Goal: Find contact information: Obtain details needed to contact an individual or organization

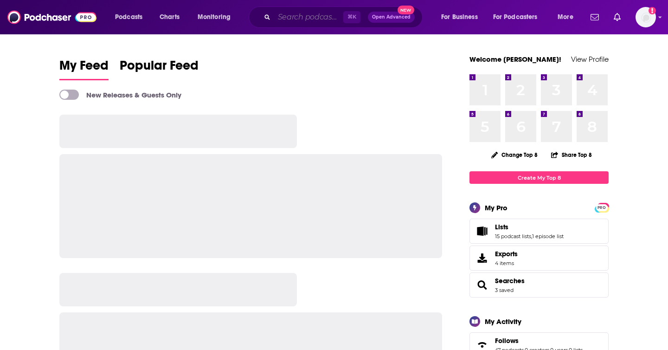
click at [288, 17] on input "Search podcasts, credits, & more..." at bounding box center [308, 17] width 69 height 15
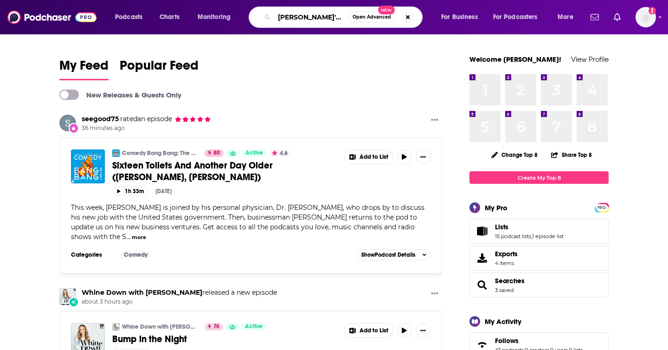
type input "[PERSON_NAME]'s girls"
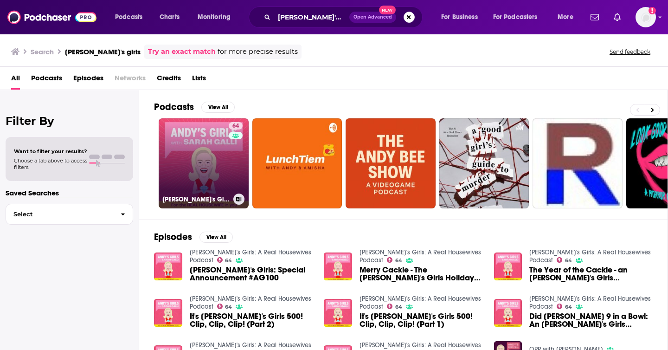
click at [205, 180] on link "64 Andy's Girls: A Real Housewives Podcast" at bounding box center [204, 163] width 90 height 90
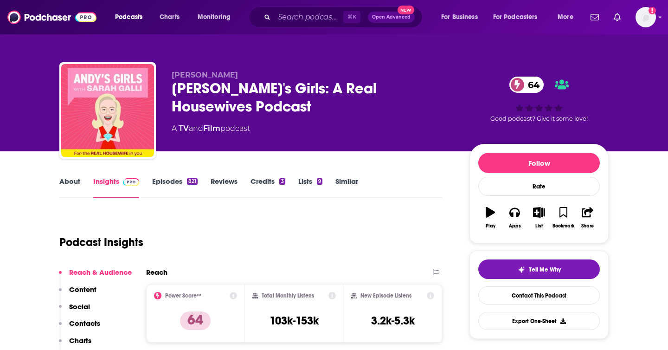
click at [230, 90] on div "Andy's Girls: A Real Housewives Podcast 64" at bounding box center [313, 97] width 283 height 36
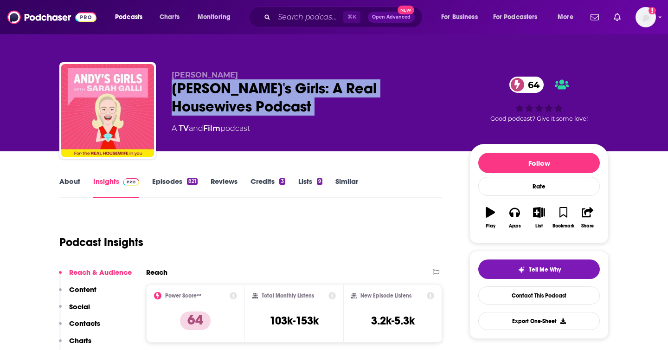
copy div "Andy's Girls: A Real Housewives Podcast 64"
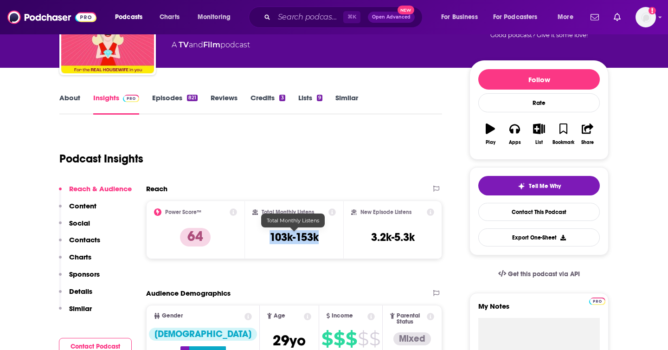
copy h3 "103k-153k"
drag, startPoint x: 271, startPoint y: 235, endPoint x: 318, endPoint y: 240, distance: 48.1
click at [318, 240] on h3 "103k-153k" at bounding box center [294, 237] width 49 height 14
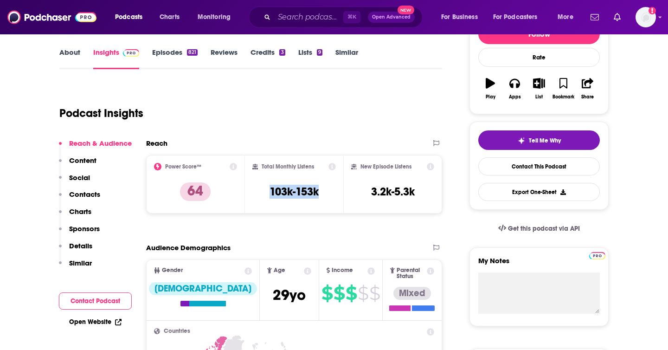
scroll to position [128, 0]
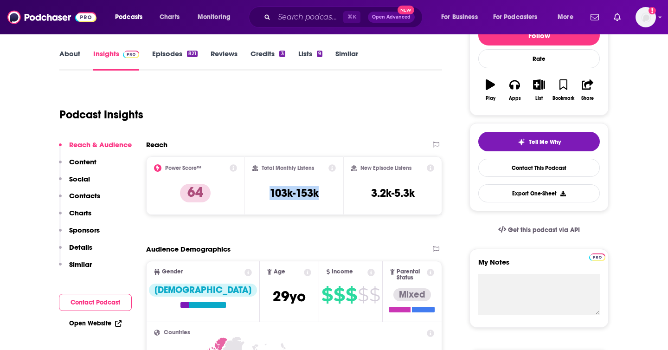
click at [182, 53] on link "Episodes 821" at bounding box center [174, 59] width 45 height 21
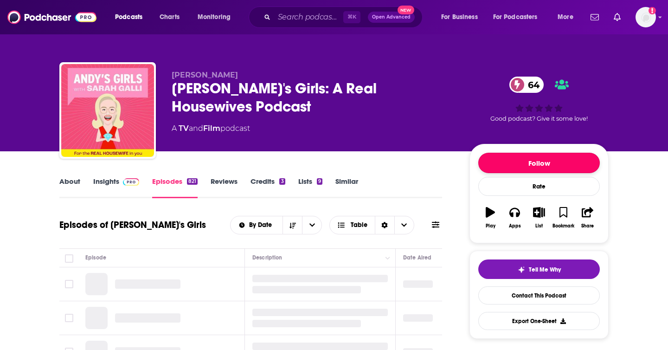
click at [540, 163] on button "Follow" at bounding box center [539, 163] width 122 height 20
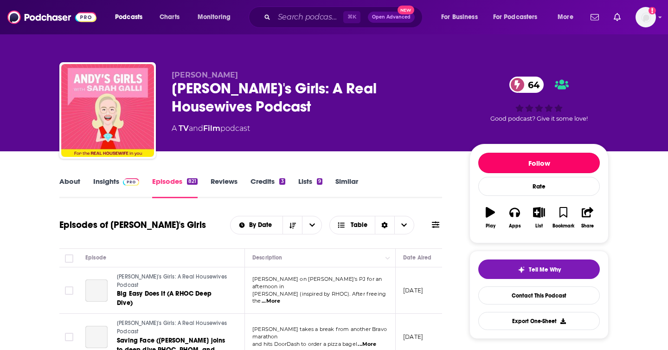
scroll to position [66, 0]
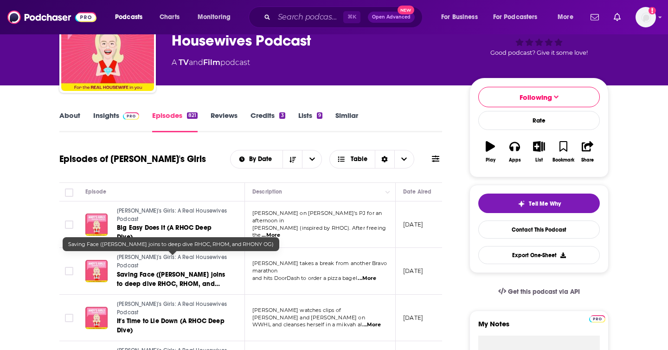
click at [177, 271] on span "Saving Face (Jolenta Greenberg joins to deep dive RHOC, RHOM, and RHONY OG)" at bounding box center [171, 284] width 108 height 26
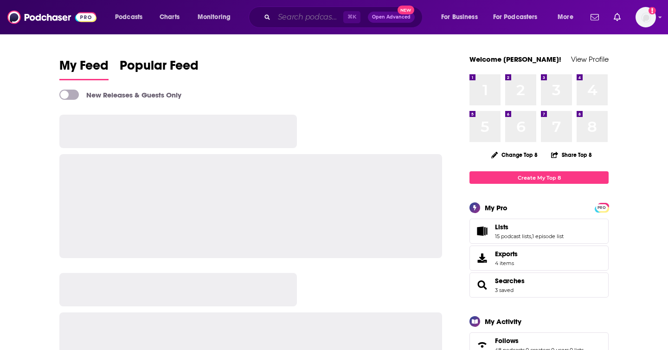
click at [314, 14] on input "Search podcasts, credits, & more..." at bounding box center [308, 17] width 69 height 15
click at [286, 20] on input "Search podcasts, credits, & more..." at bounding box center [308, 17] width 69 height 15
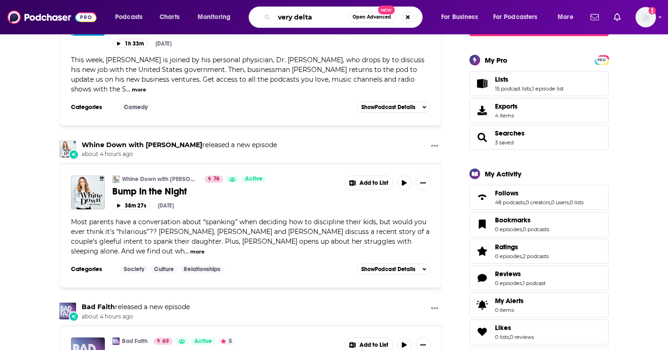
scroll to position [23, 0]
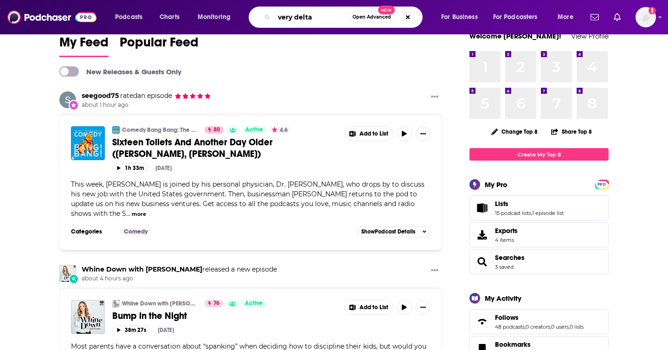
type input "very delta"
click at [332, 13] on input "very delta" at bounding box center [311, 17] width 74 height 15
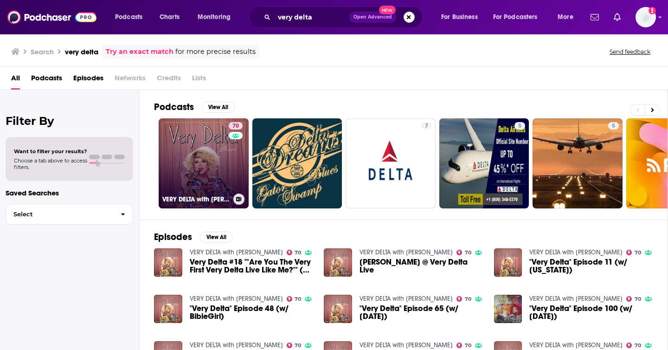
click at [183, 191] on link "70 VERY DELTA with Delta Work" at bounding box center [204, 163] width 90 height 90
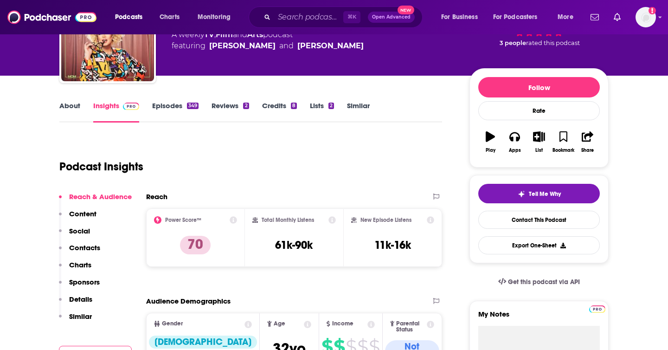
scroll to position [72, 0]
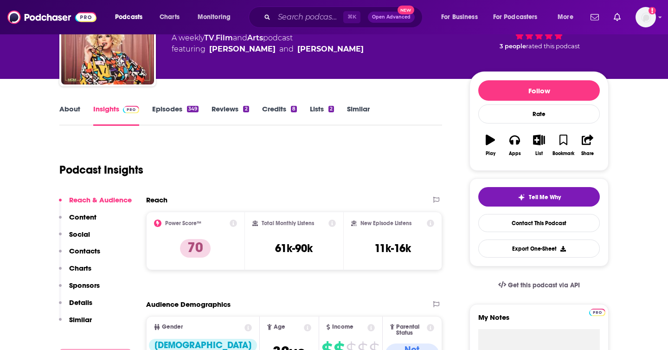
click at [73, 110] on link "About" at bounding box center [69, 114] width 21 height 21
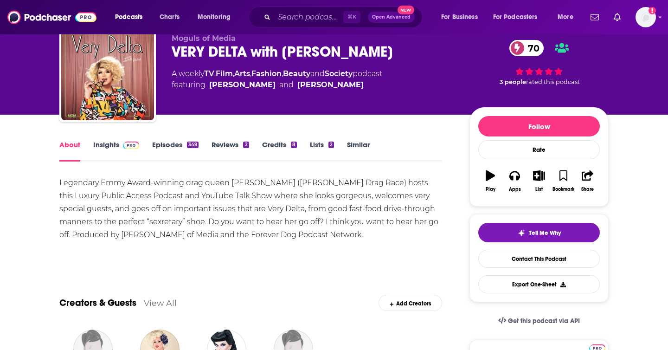
scroll to position [17, 0]
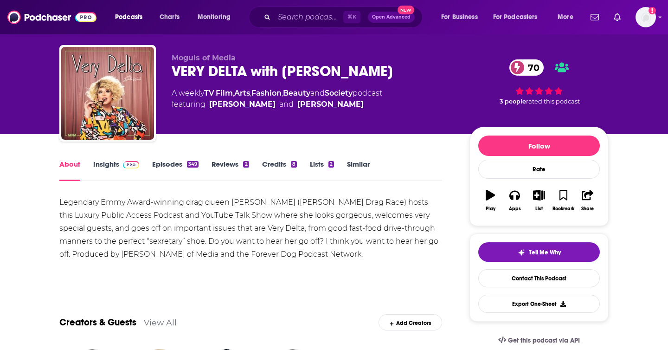
click at [125, 163] on img at bounding box center [131, 164] width 16 height 7
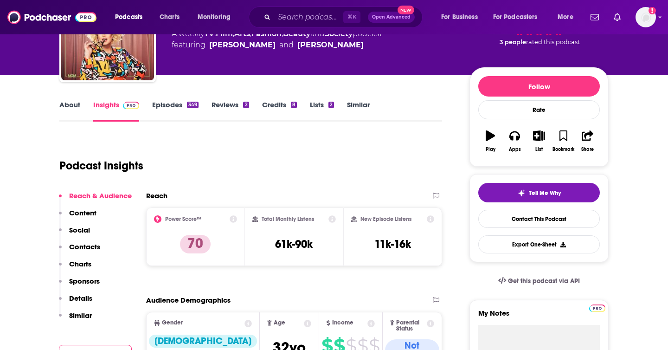
scroll to position [98, 0]
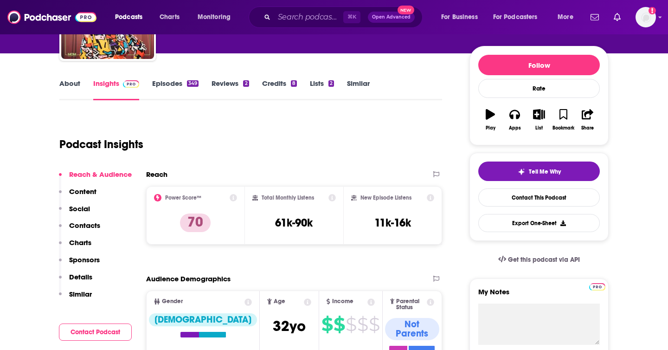
click at [79, 225] on p "Contacts" at bounding box center [84, 225] width 31 height 9
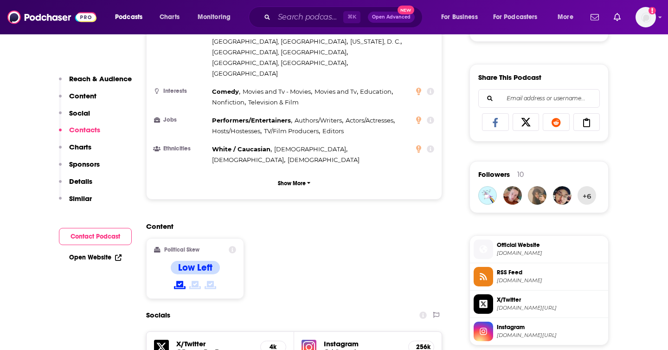
scroll to position [292, 0]
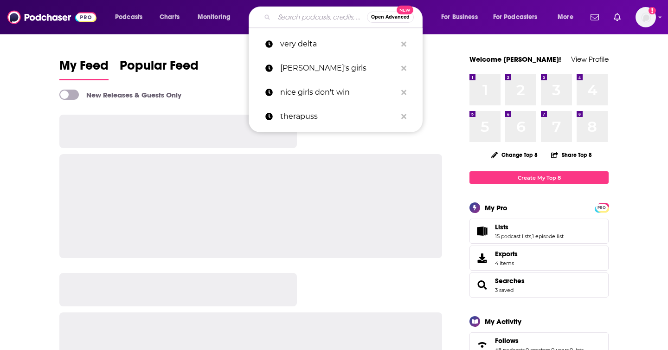
click at [320, 19] on input "Search podcasts, credits, & more..." at bounding box center [320, 17] width 93 height 15
paste input "my favorite lyrics"
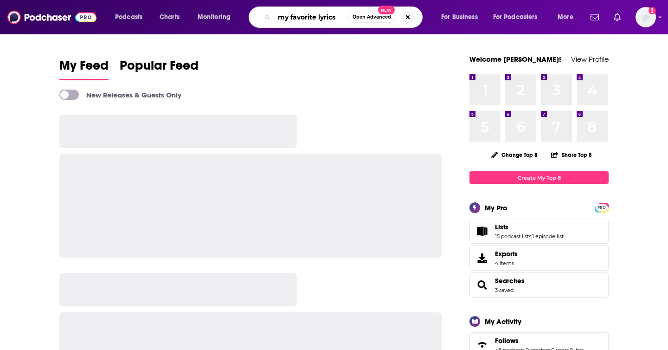
type input "my favorite lyrics"
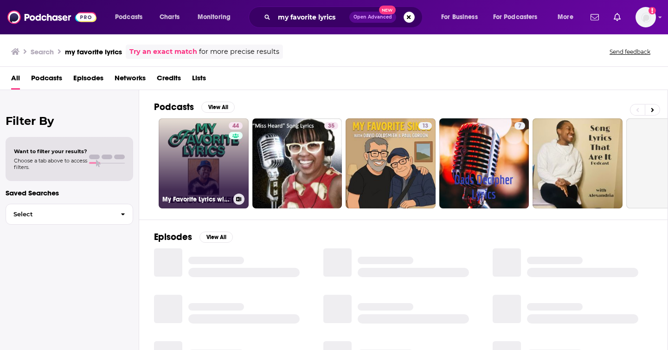
click at [195, 172] on link "44 My Favorite Lyrics with [PERSON_NAME]" at bounding box center [204, 163] width 90 height 90
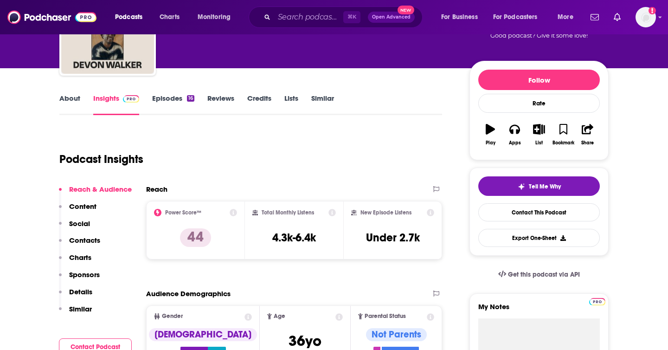
scroll to position [24, 0]
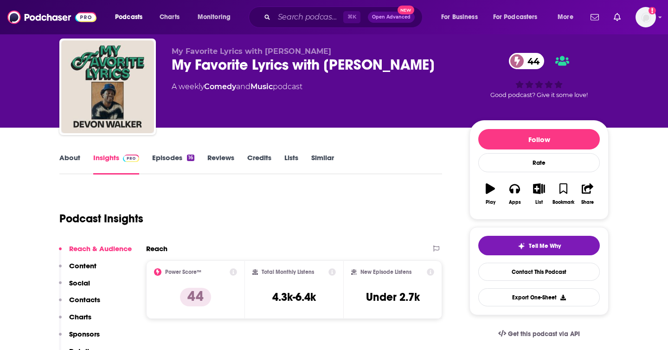
click at [70, 161] on link "About" at bounding box center [69, 163] width 21 height 21
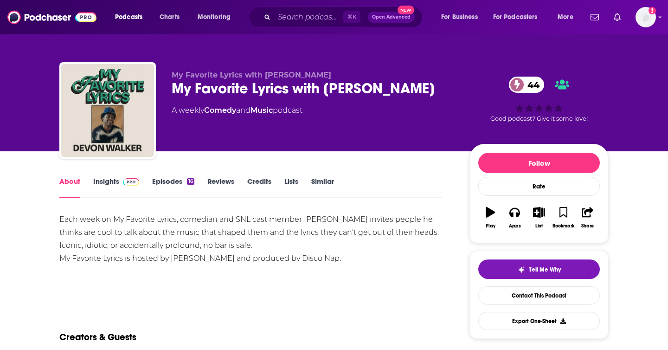
click at [119, 179] on span at bounding box center [129, 181] width 20 height 9
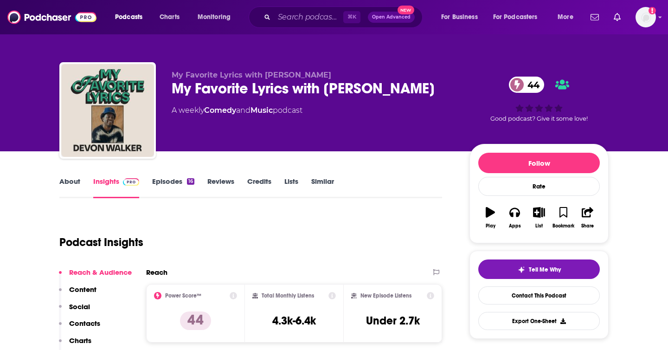
click at [174, 180] on link "Episodes 16" at bounding box center [173, 187] width 42 height 21
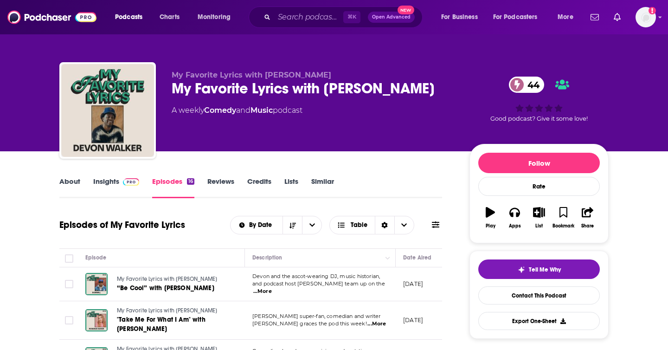
click at [120, 184] on span at bounding box center [129, 181] width 20 height 9
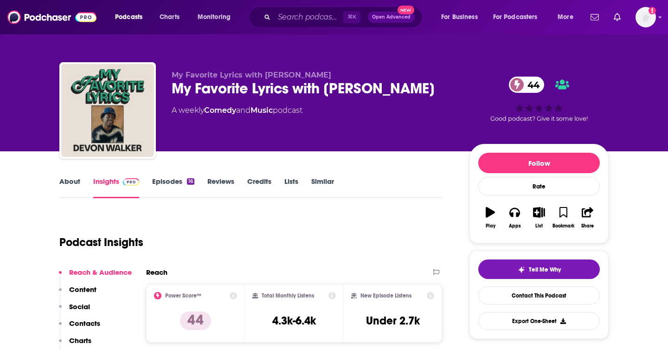
click at [84, 319] on p "Contacts" at bounding box center [84, 323] width 31 height 9
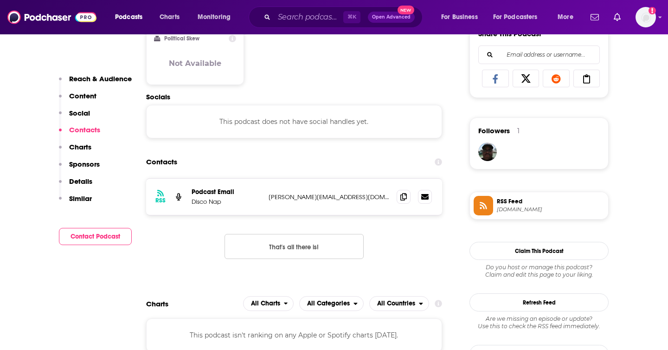
scroll to position [621, 0]
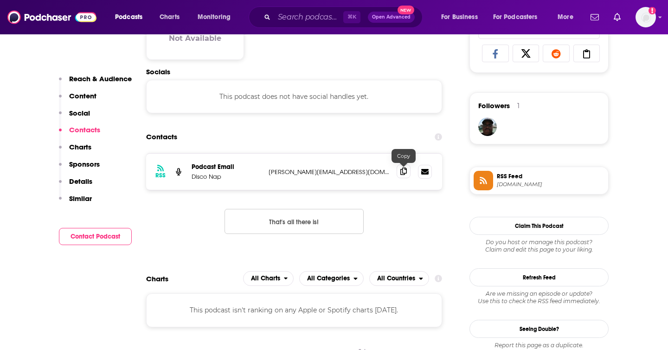
click at [403, 171] on icon at bounding box center [404, 171] width 6 height 7
click at [402, 173] on icon at bounding box center [404, 171] width 6 height 7
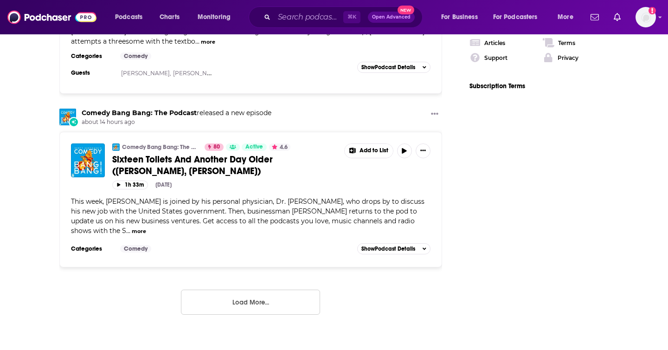
scroll to position [1539, 0]
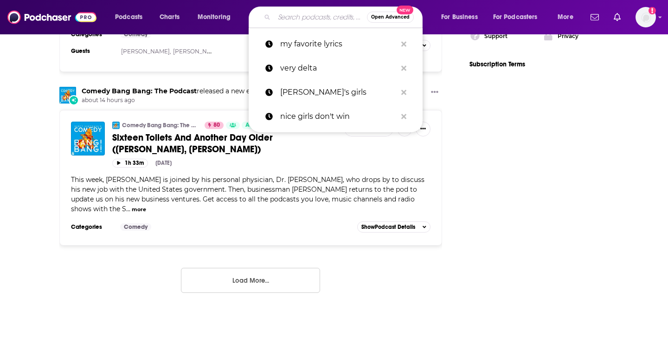
click at [295, 17] on input "Search podcasts, credits, & more..." at bounding box center [320, 17] width 93 height 15
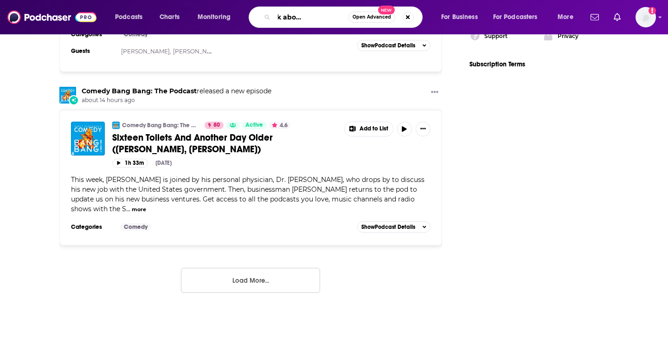
scroll to position [0, 43]
type input "let's not talk about the husband"
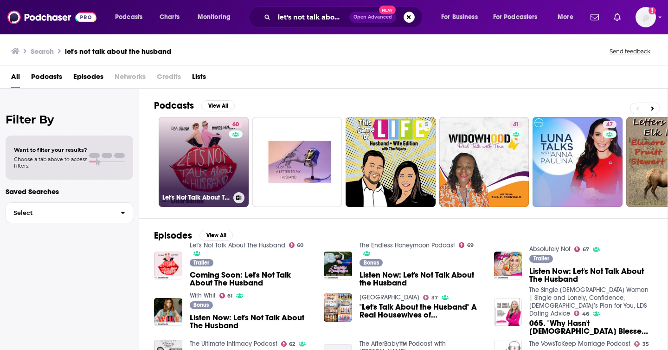
click at [180, 162] on link "60 Let's Not Talk About The Husband" at bounding box center [204, 162] width 90 height 90
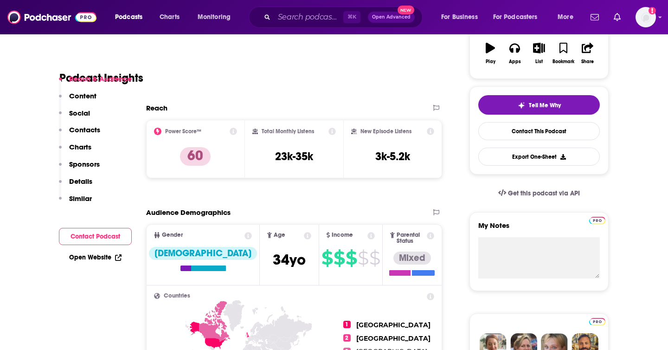
scroll to position [113, 0]
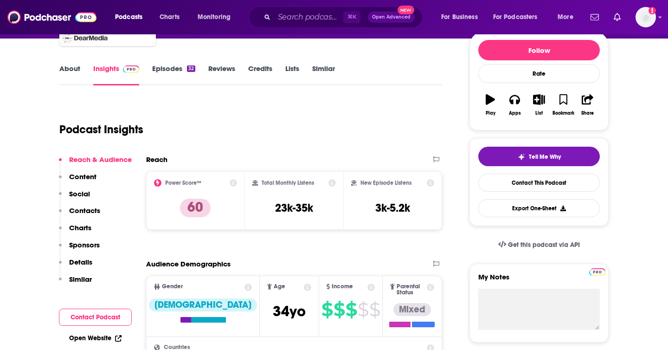
click at [174, 68] on link "Episodes 32" at bounding box center [173, 74] width 43 height 21
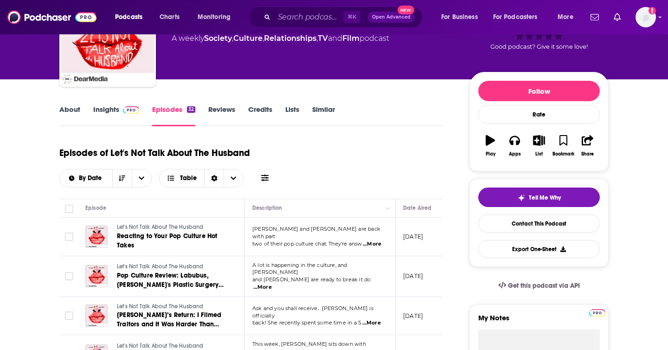
scroll to position [108, 0]
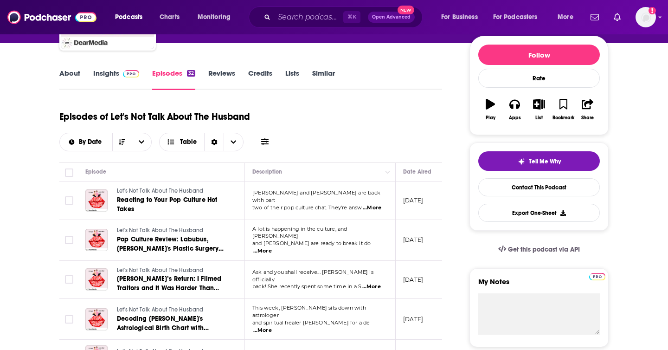
click at [71, 70] on link "About" at bounding box center [69, 79] width 21 height 21
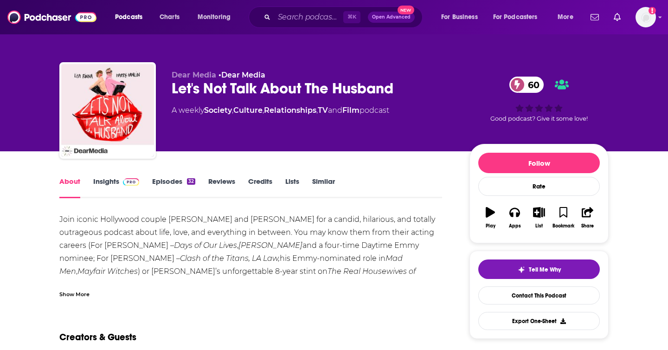
click at [109, 186] on link "Insights" at bounding box center [116, 187] width 46 height 21
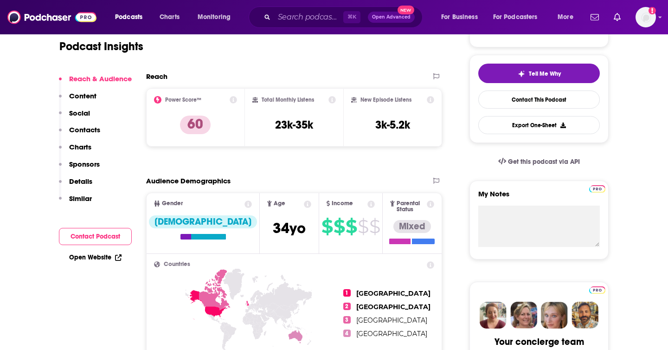
scroll to position [1330, 0]
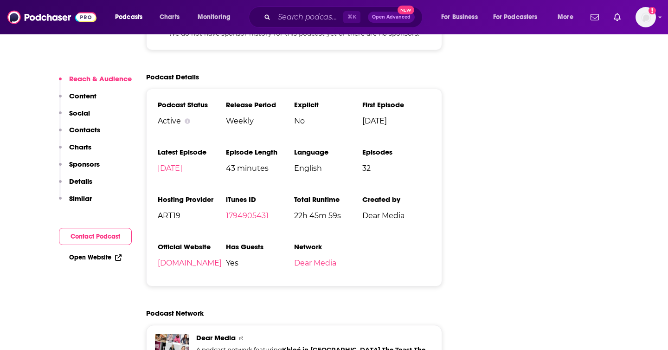
click at [97, 131] on p "Contacts" at bounding box center [84, 129] width 31 height 9
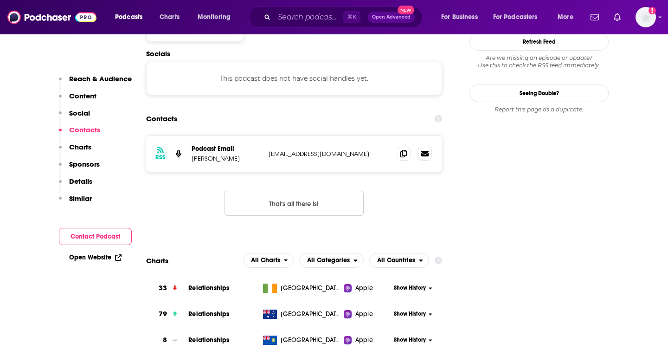
scroll to position [745, 0]
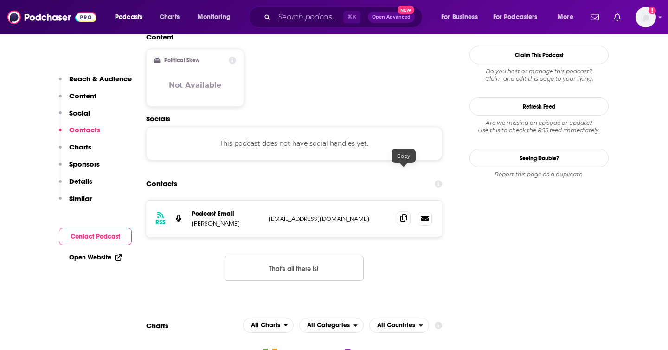
click at [402, 214] on icon at bounding box center [404, 217] width 6 height 7
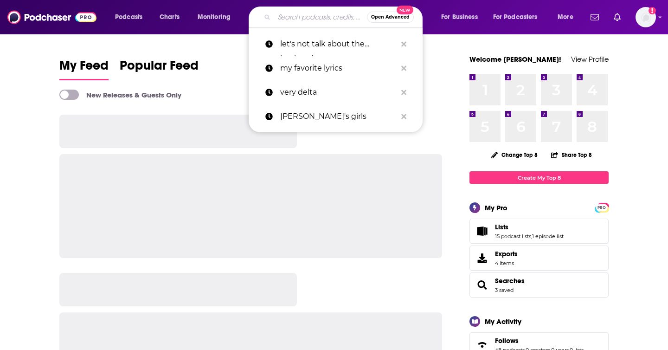
click at [305, 17] on input "Search podcasts, credits, & more..." at bounding box center [320, 17] width 93 height 15
paste input "The Ringer Reality TV Podcast"
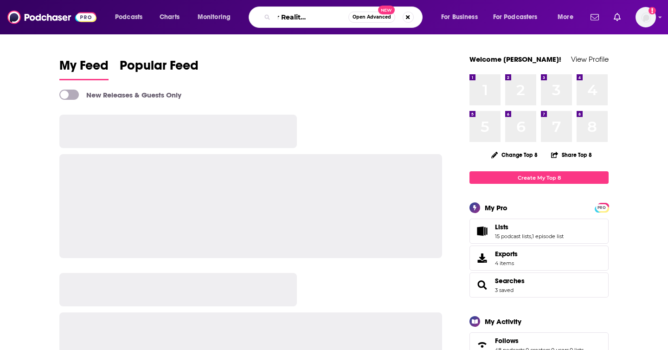
type input "The Ringer Reality TV Podcast"
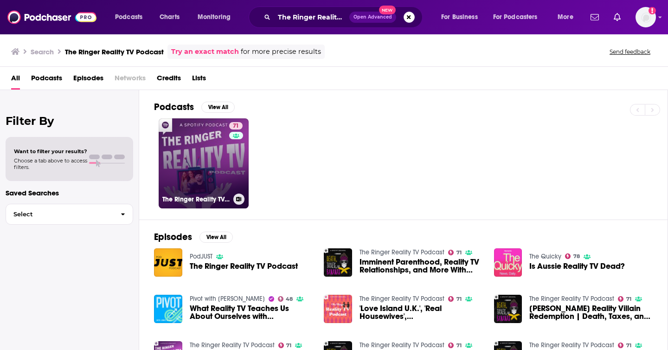
click at [207, 136] on link "71 The Ringer Reality TV Podcast" at bounding box center [204, 163] width 90 height 90
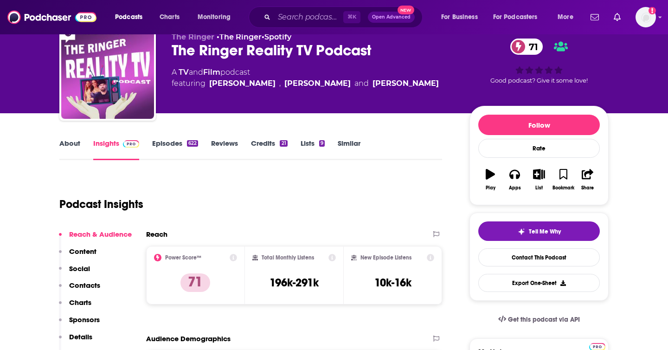
scroll to position [114, 0]
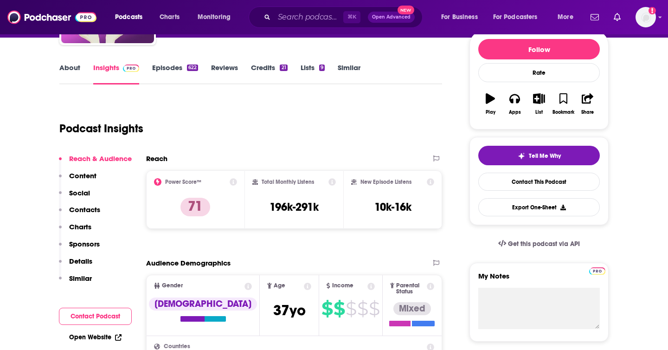
click at [89, 210] on p "Contacts" at bounding box center [84, 209] width 31 height 9
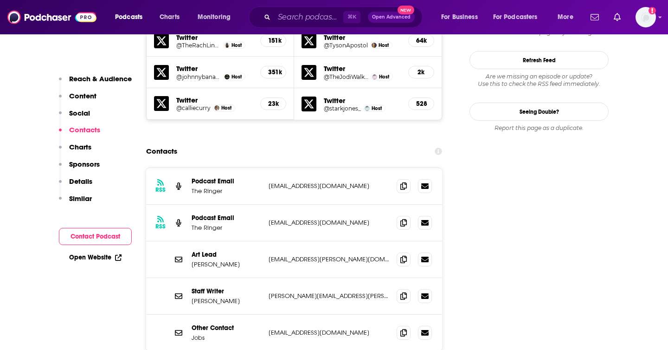
scroll to position [952, 0]
